Goal: Information Seeking & Learning: Learn about a topic

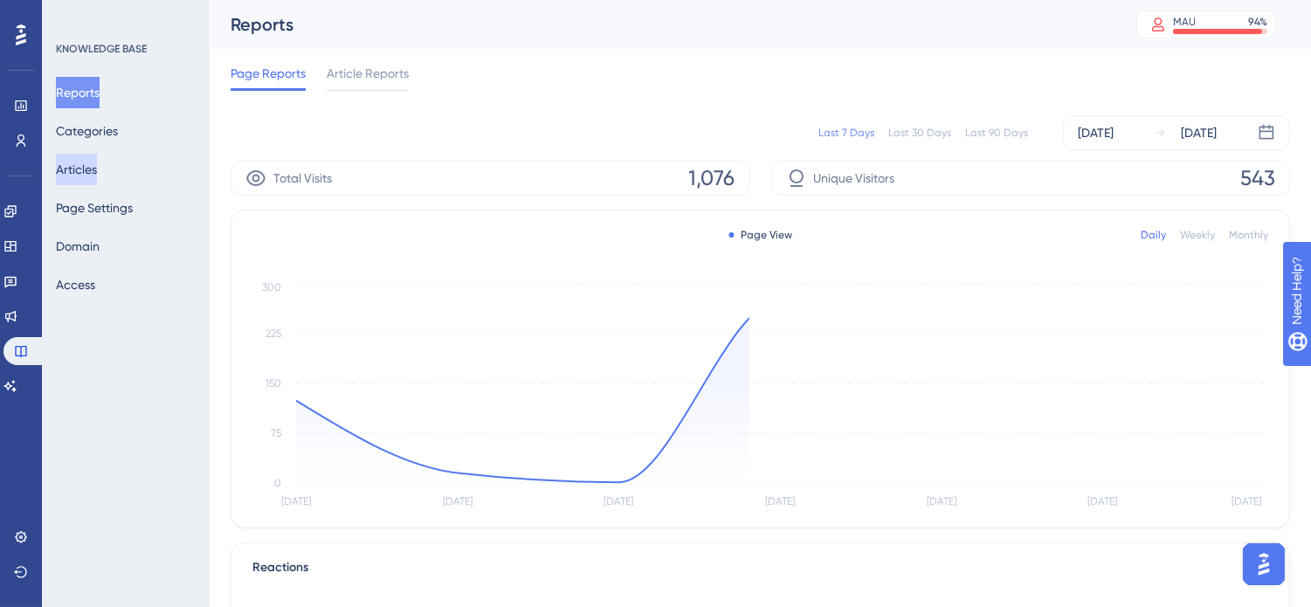
click at [75, 176] on button "Articles" at bounding box center [76, 169] width 41 height 31
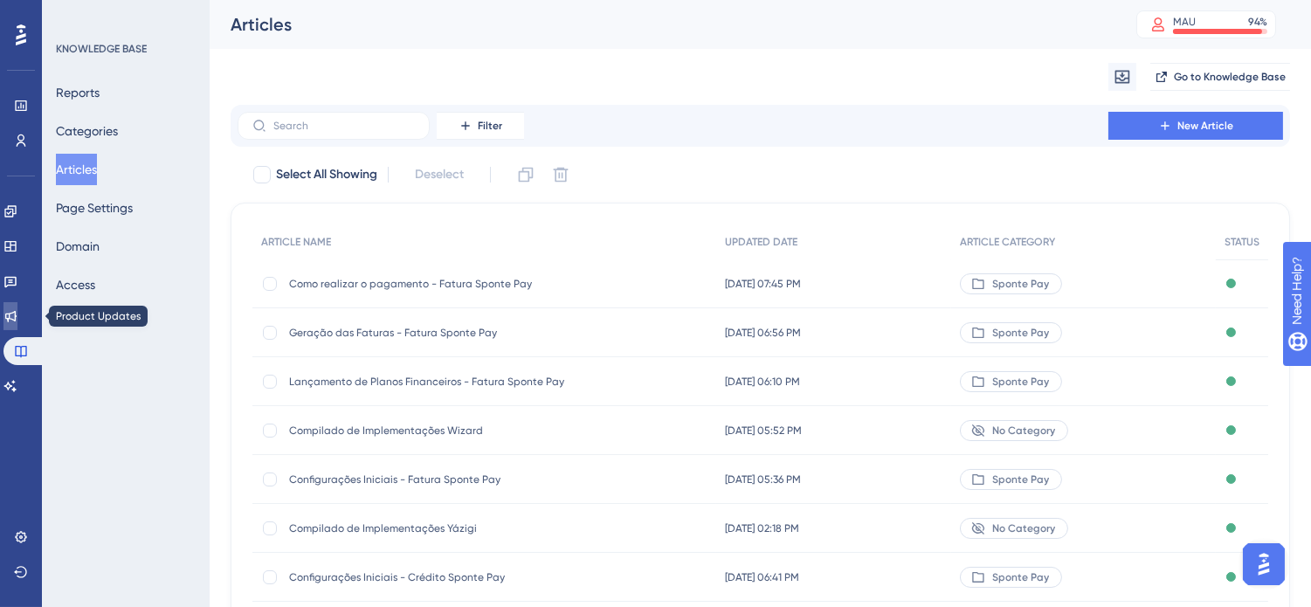
click at [17, 321] on link at bounding box center [10, 316] width 14 height 28
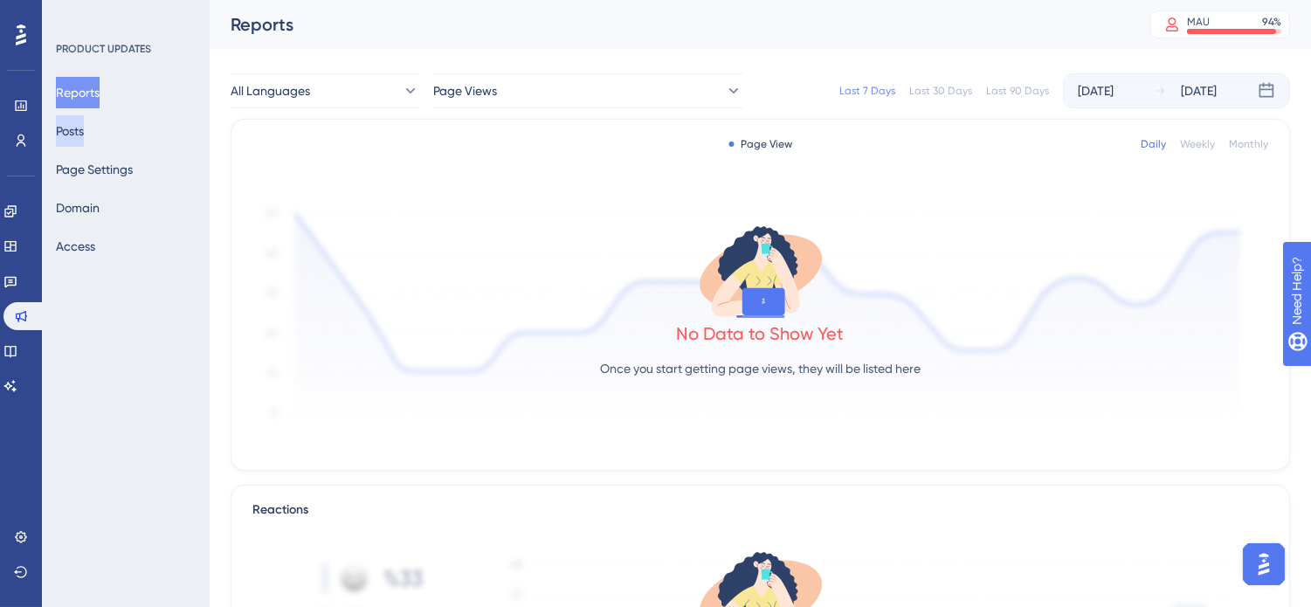
click at [84, 126] on button "Posts" at bounding box center [70, 130] width 28 height 31
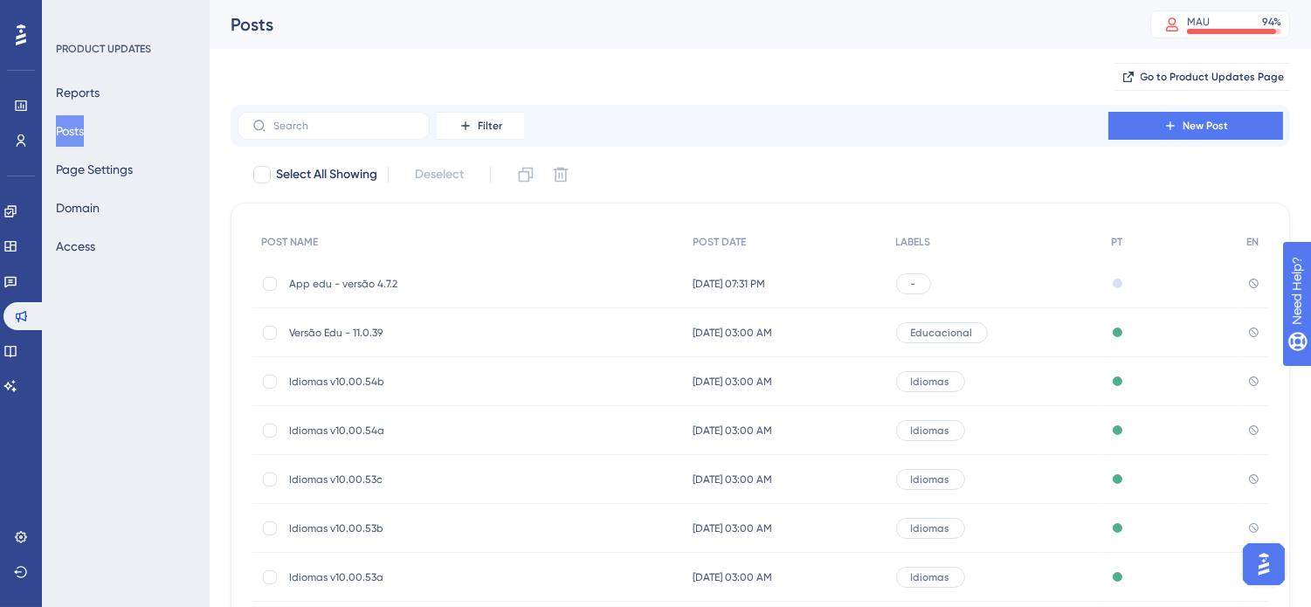
click at [382, 281] on span "App edu - versão 4.7.2" at bounding box center [428, 284] width 279 height 14
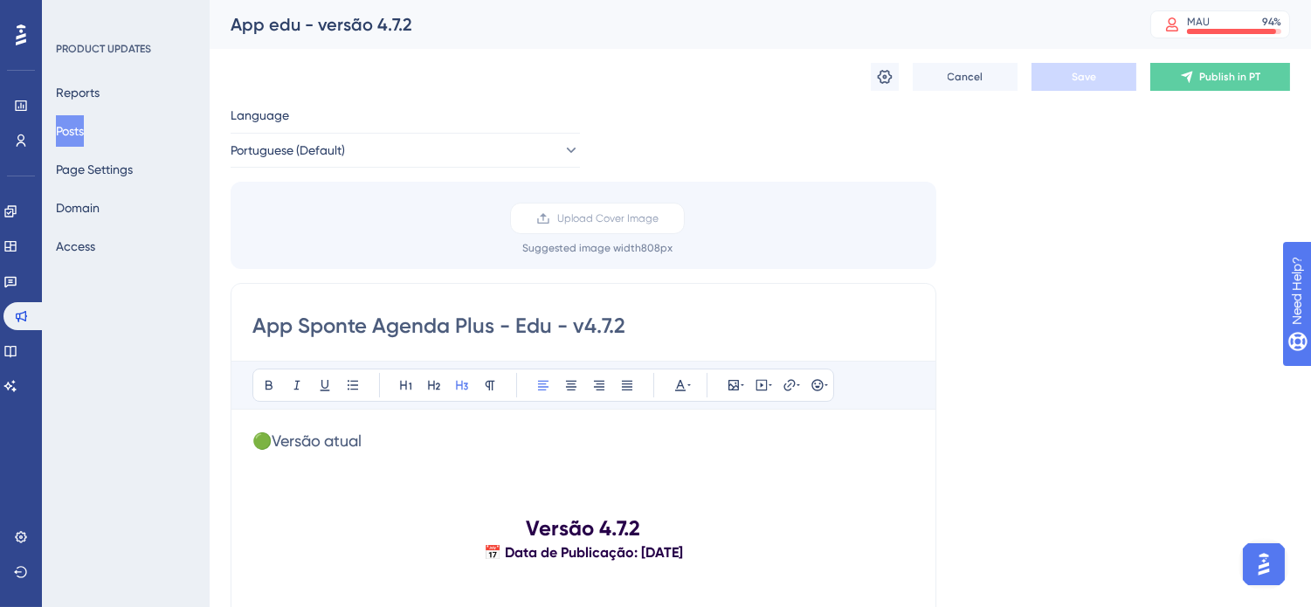
click at [80, 125] on button "Posts" at bounding box center [70, 130] width 28 height 31
